Goal: Entertainment & Leisure: Browse casually

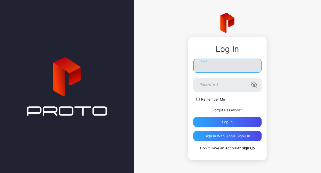
click at [206, 66] on input "Email" at bounding box center [228, 66] width 68 height 14
type input "**********"
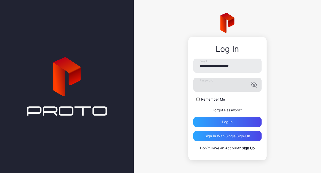
click at [254, 85] on icon "button" at bounding box center [254, 84] width 4 height 3
click at [235, 120] on div "Log in" at bounding box center [228, 122] width 68 height 10
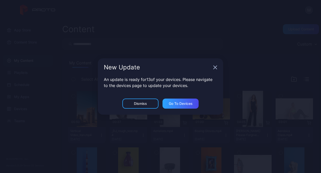
click at [214, 71] on div "New Update" at bounding box center [161, 67] width 126 height 18
click at [215, 68] on icon "button" at bounding box center [215, 67] width 3 height 3
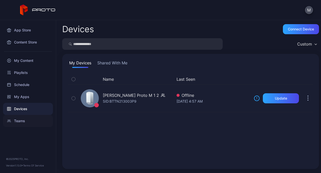
click at [19, 120] on div "Teams" at bounding box center [28, 121] width 50 height 12
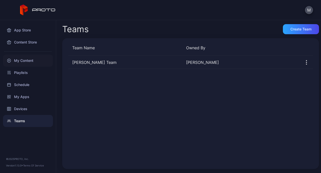
click at [30, 62] on div "My Content" at bounding box center [28, 60] width 50 height 12
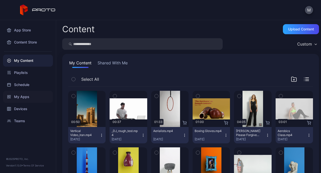
click at [22, 97] on div "My Apps" at bounding box center [28, 97] width 50 height 12
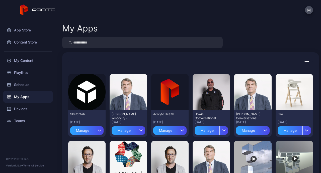
click at [288, 33] on div "My Apps Preview Sketchfab [DATE] Manage Preview [PERSON_NAME] Wisdocity - (Inte…" at bounding box center [188, 96] width 265 height 153
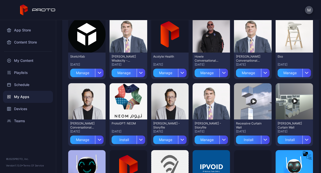
scroll to position [73, 0]
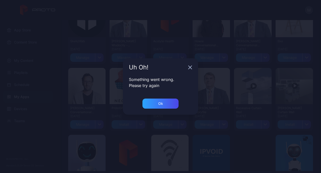
click at [193, 69] on div "Uh Oh!" at bounding box center [160, 67] width 75 height 18
click at [192, 67] on icon "button" at bounding box center [190, 67] width 4 height 4
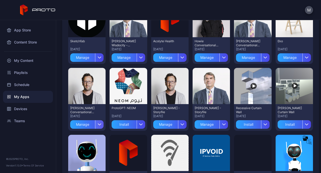
click at [99, 122] on div "button" at bounding box center [99, 124] width 9 height 9
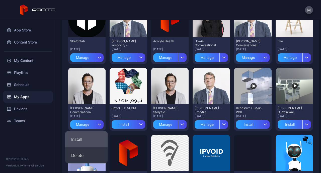
click at [86, 140] on button "Install" at bounding box center [86, 139] width 43 height 16
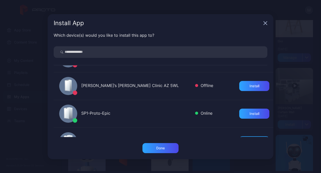
scroll to position [46, 0]
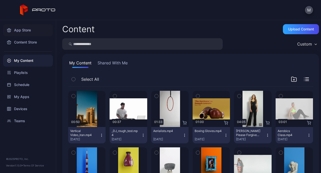
click at [22, 31] on div "App Store" at bounding box center [28, 30] width 50 height 12
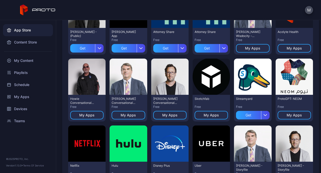
scroll to position [81, 0]
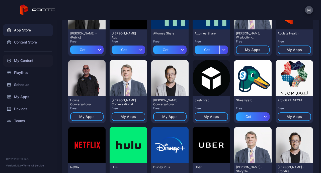
click at [29, 64] on div "My Content" at bounding box center [28, 60] width 50 height 12
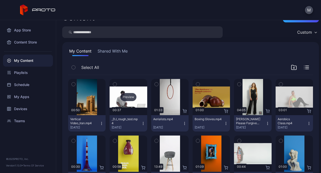
scroll to position [18, 0]
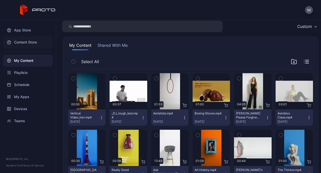
click at [36, 44] on div "Content Store" at bounding box center [28, 42] width 50 height 12
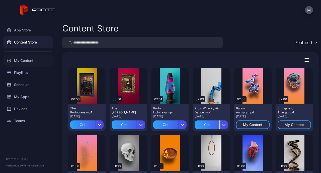
click at [21, 60] on div "My Content" at bounding box center [28, 60] width 50 height 12
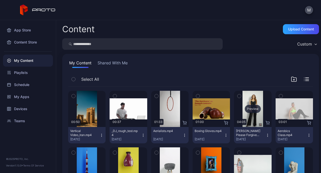
click at [248, 115] on div "Preview" at bounding box center [252, 109] width 37 height 36
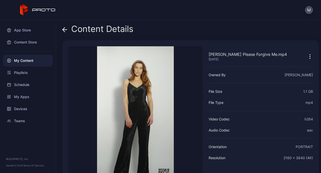
scroll to position [35, 0]
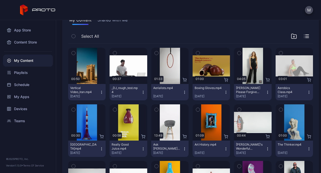
scroll to position [43, 0]
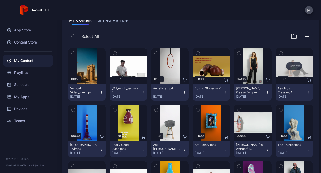
click at [276, 71] on div "Preview" at bounding box center [294, 66] width 37 height 36
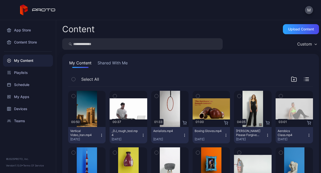
scroll to position [43, 0]
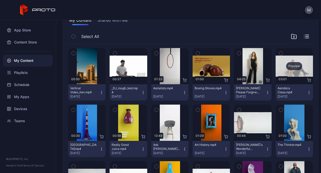
click at [283, 73] on div "Preview" at bounding box center [294, 66] width 37 height 36
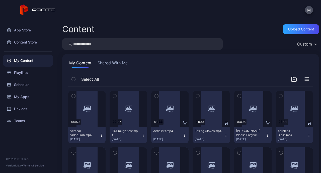
scroll to position [43, 0]
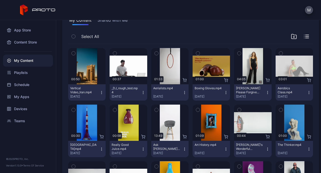
click at [303, 89] on button "Aerobics Class.mp4 [DATE]" at bounding box center [294, 92] width 37 height 16
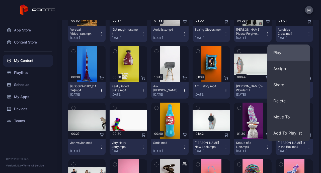
scroll to position [102, 0]
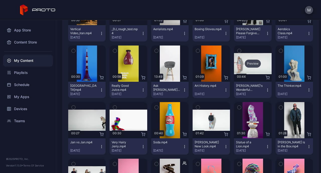
click at [257, 65] on div "Preview" at bounding box center [252, 63] width 37 height 36
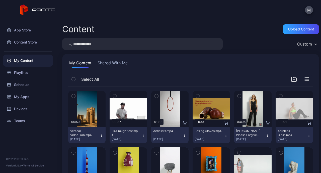
scroll to position [102, 0]
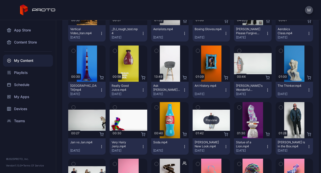
click at [213, 113] on div "Preview" at bounding box center [211, 120] width 37 height 36
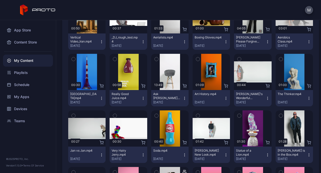
click at [224, 153] on icon "button" at bounding box center [226, 155] width 4 height 4
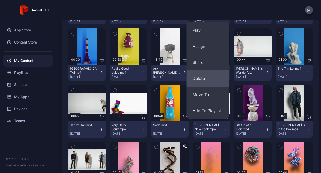
scroll to position [119, 0]
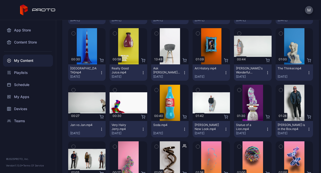
click at [224, 11] on div "M" at bounding box center [160, 10] width 321 height 20
click at [307, 128] on icon "button" at bounding box center [309, 129] width 4 height 4
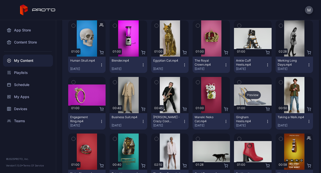
scroll to position [360, 0]
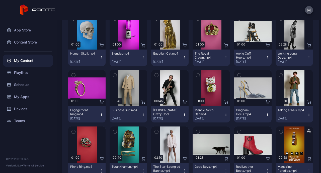
click at [307, 112] on icon "button" at bounding box center [309, 114] width 4 height 4
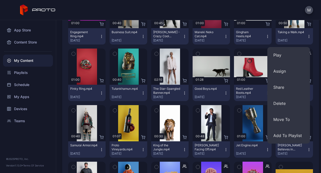
scroll to position [444, 0]
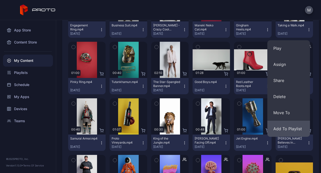
click at [296, 124] on button "Add To Playlist" at bounding box center [289, 129] width 43 height 16
